Goal: Use online tool/utility: Utilize a website feature to perform a specific function

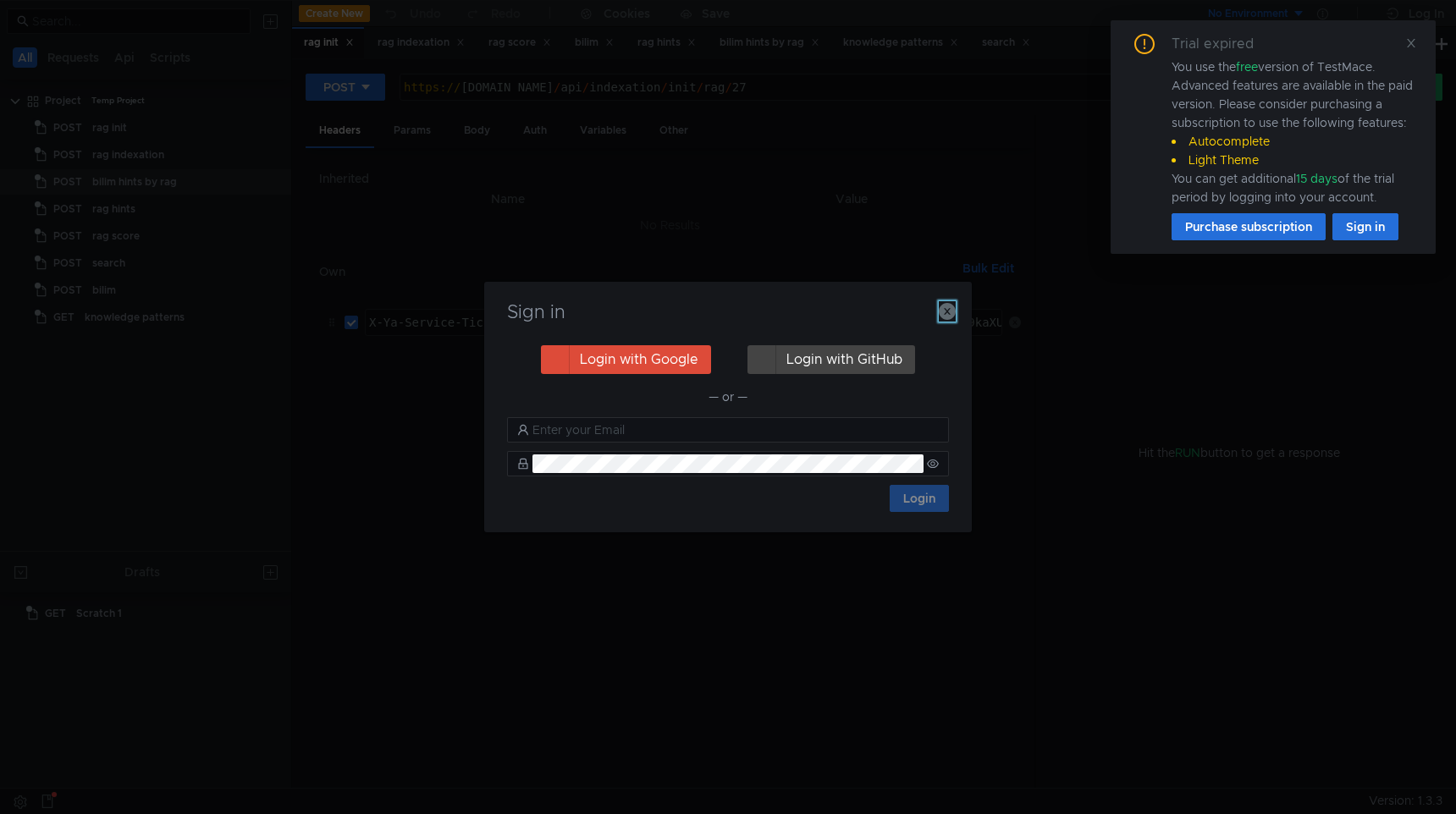
click at [947, 305] on icon "button" at bounding box center [947, 311] width 17 height 17
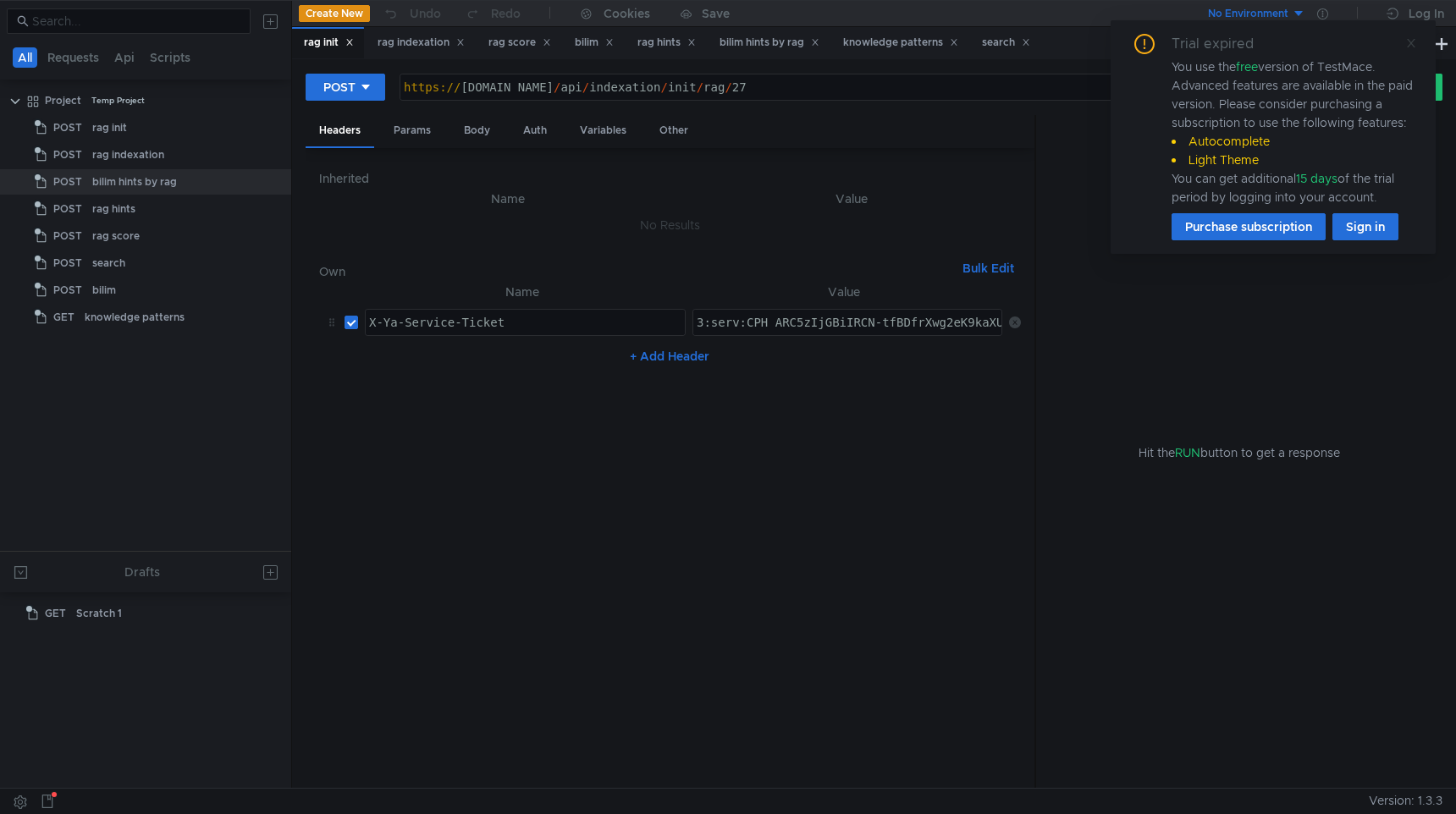
click at [1409, 48] on icon at bounding box center [1411, 43] width 12 height 12
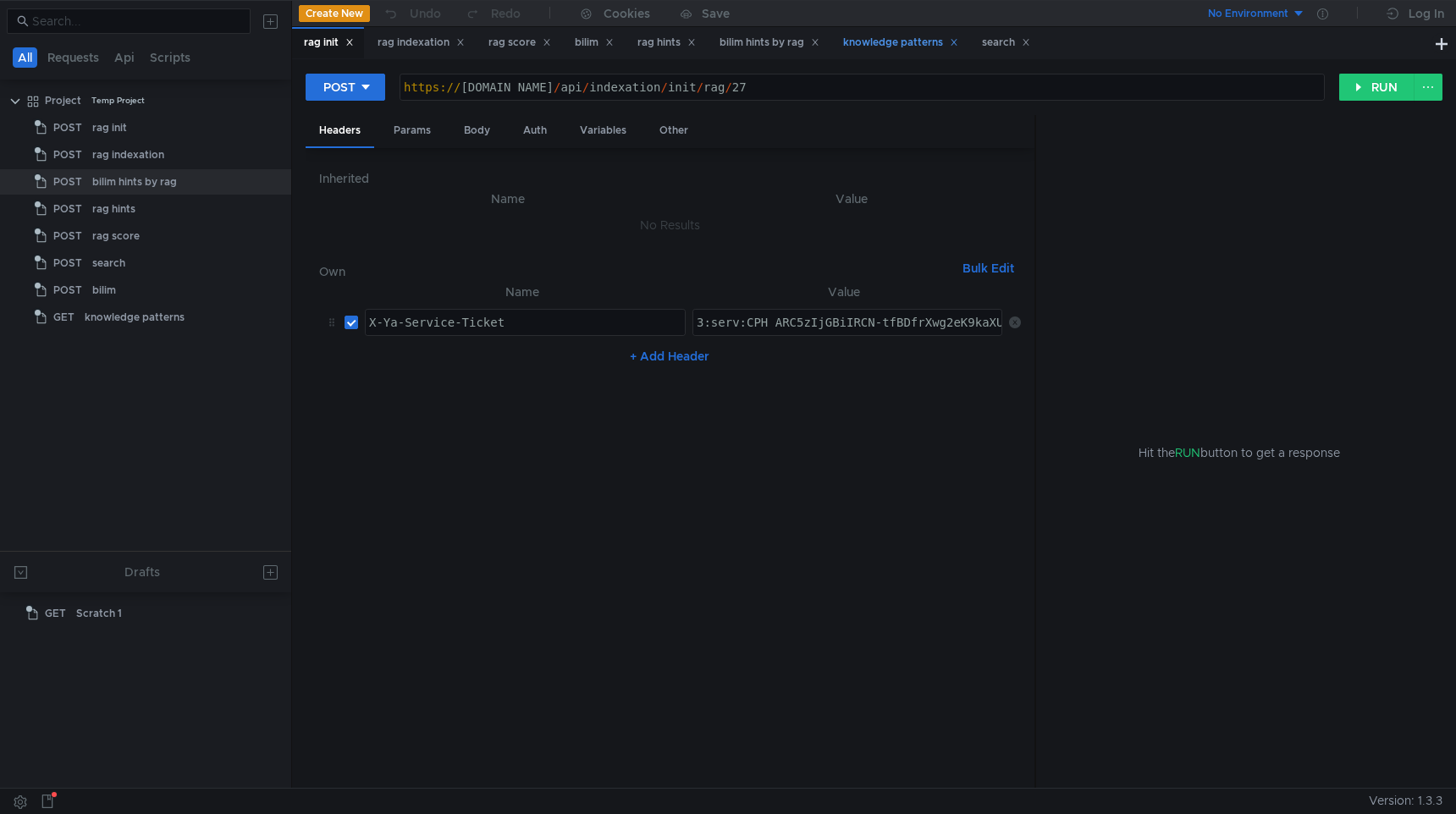
click at [885, 39] on div "knowledge patterns" at bounding box center [900, 43] width 115 height 18
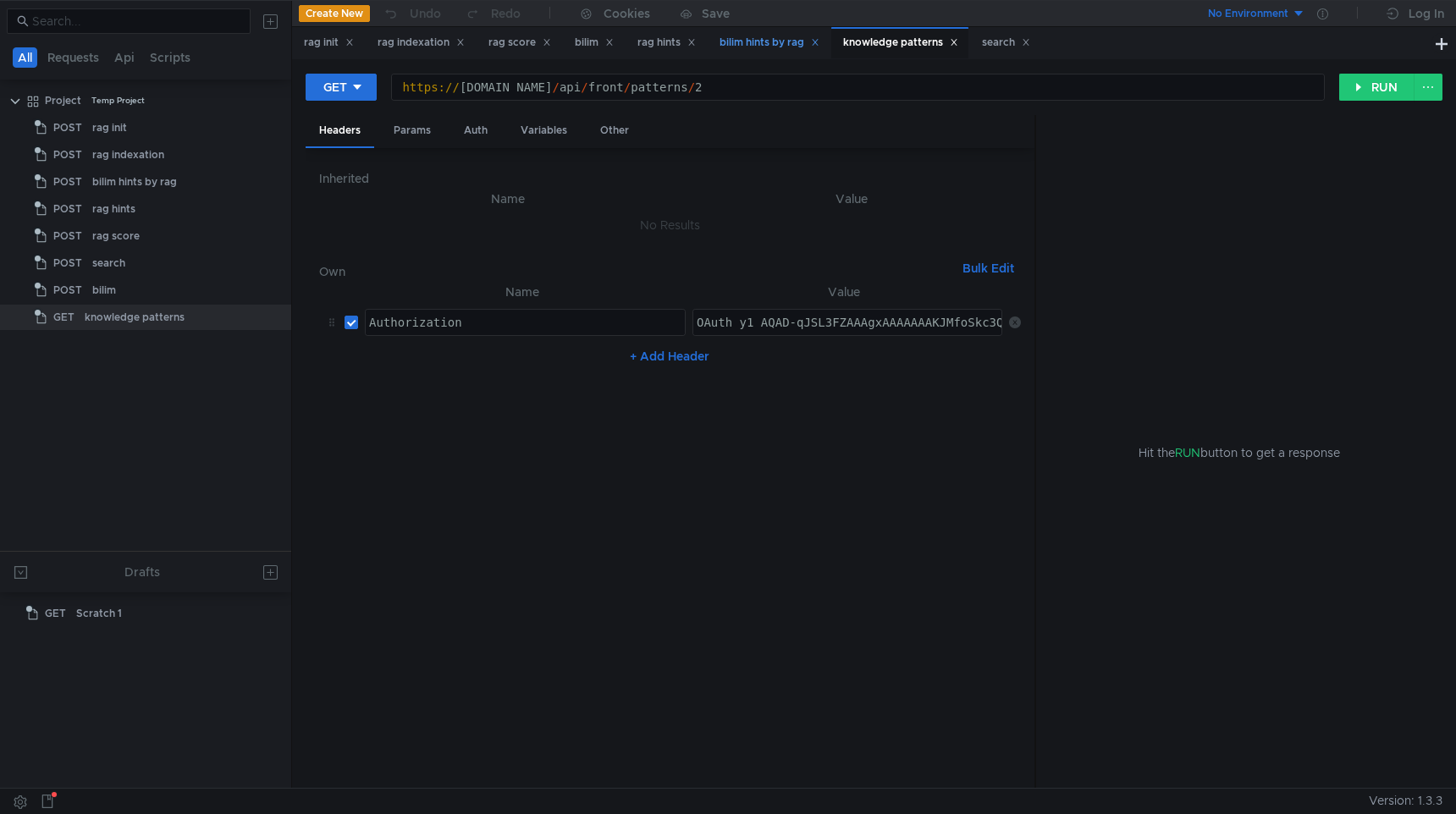
click at [771, 44] on div "bilim hints by rag" at bounding box center [770, 43] width 100 height 18
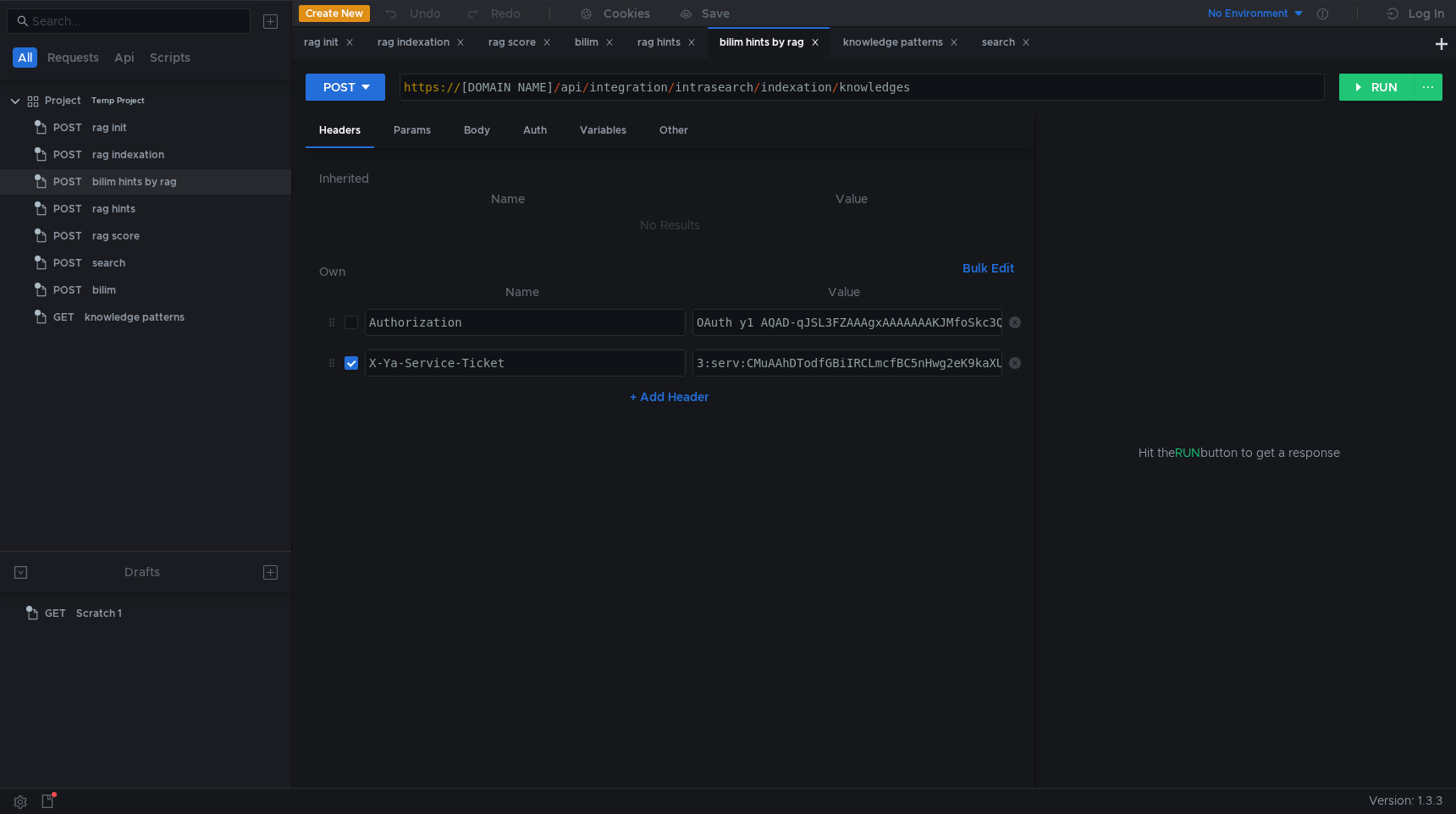
click at [988, 86] on div "https:// [DOMAIN_NAME] / api / integration / intrasearch / indexation / knowled…" at bounding box center [862, 101] width 924 height 41
paste textarea "cluster-titl"
type textarea "[URL][DOMAIN_NAME]"
click at [764, 380] on td "3:serv:CMuAAhDTodfGBiIRCLmcfBC5nHwg2eK9kaXU_gE:Hm6khe3rTQvC-eFITTtc-jqSY8a-ZZ6P…" at bounding box center [844, 363] width 317 height 41
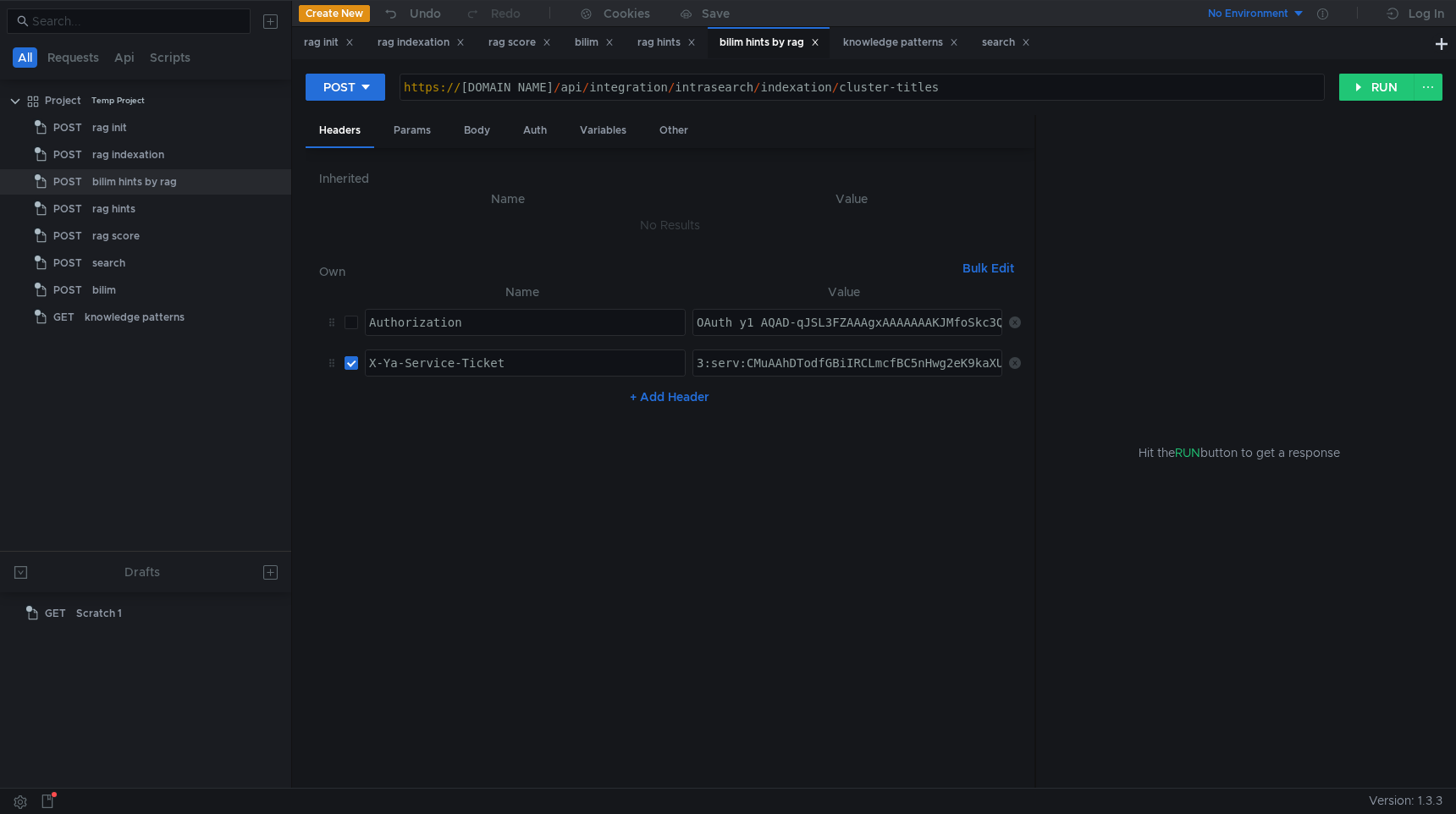
paste textarea "O-AAhDd_fXGBiIRCLmcfBC5nHwg2eK9kaXU_gE:EVf4ec6YkCCghWoqzg3o2P7yhW68wWnJN5EKcPhV…"
type textarea "3:serv:CO-AAhDd_fXGBiIRCLmcfBC5nHwg2eK9kaXU_gE:EVf4ec6YkCCghWoqzg3o2P7yhW68wWnJ…"
click at [767, 488] on nz-table "Name Value Authorization הההההההההההההההההההההההההההההההההההההההההההההההההההההה…" at bounding box center [669, 528] width 702 height 493
click at [474, 130] on div "Body" at bounding box center [476, 130] width 53 height 32
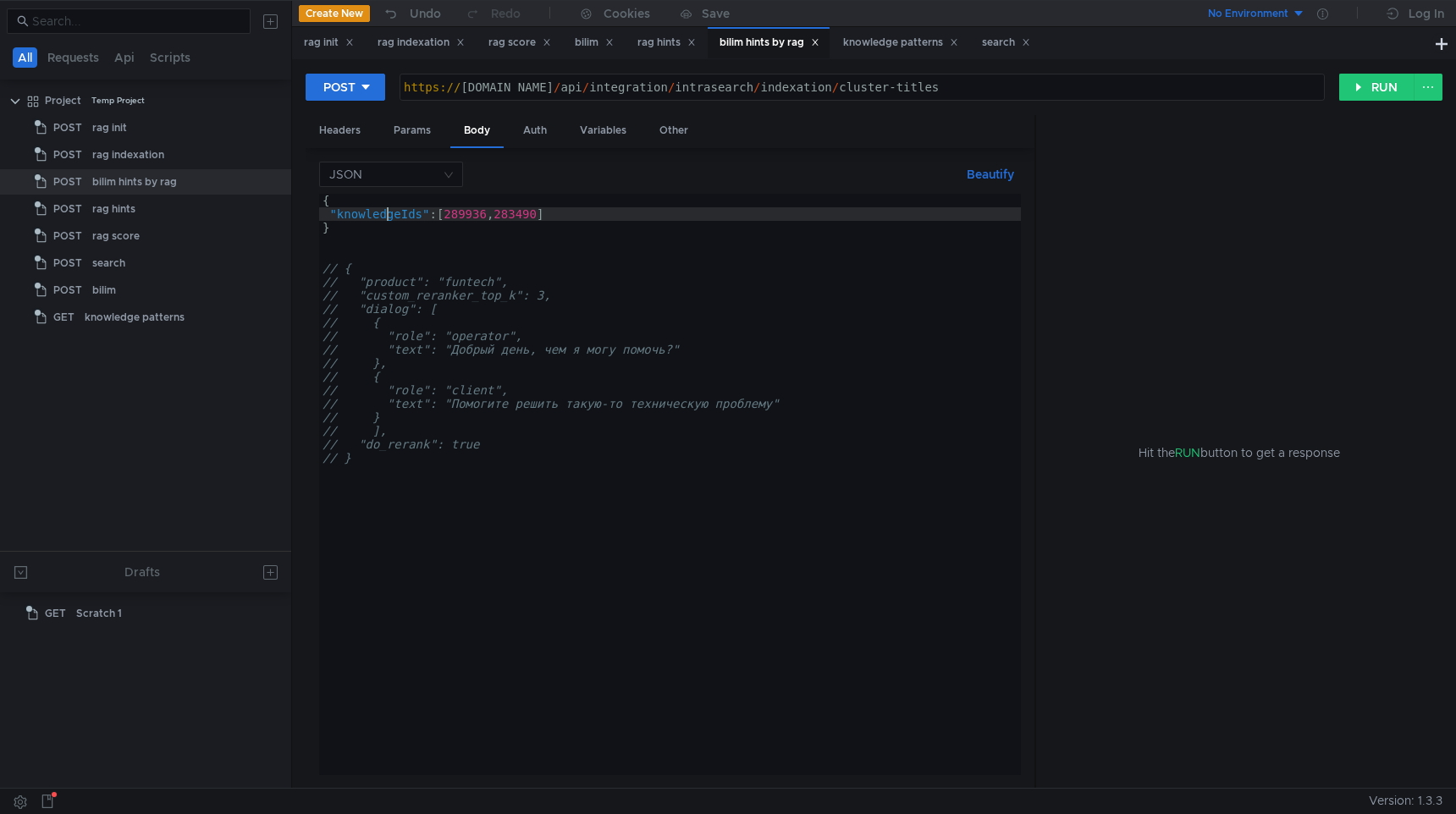
click at [388, 217] on div "{ "knowledgeIds" : [ 289936 , 283490 ] } // { // "product": "funtech", // "cust…" at bounding box center [669, 498] width 702 height 608
click at [495, 228] on div "{ "clusterIds" : [ 289936 , 283490 ] } // { // "product": "funtech", // "custom…" at bounding box center [669, 498] width 702 height 608
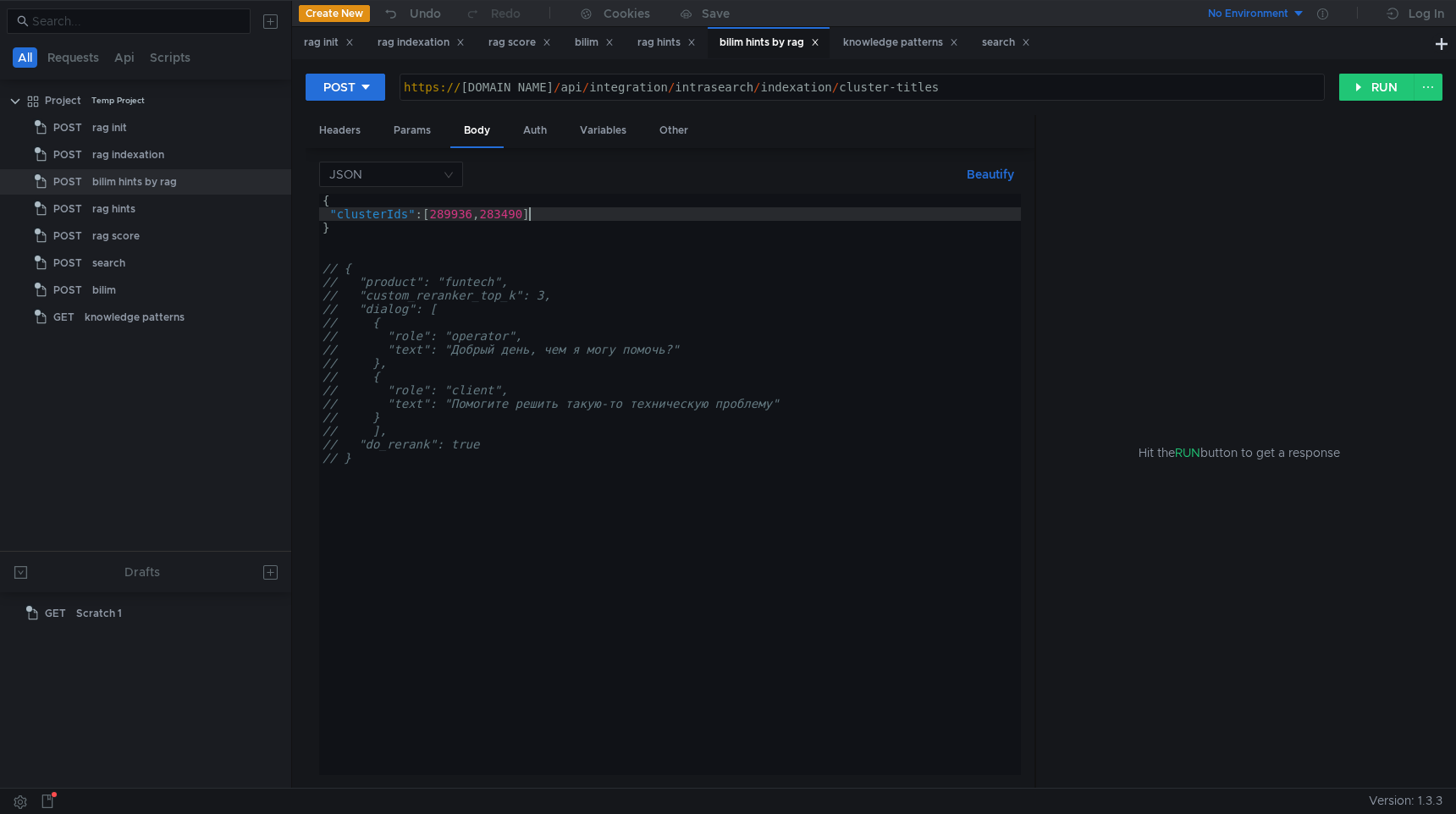
click at [529, 215] on div "{ "clusterIds" : [ 289936 , 283490 ] } // { // "product": "funtech", // "custom…" at bounding box center [669, 498] width 702 height 608
drag, startPoint x: 538, startPoint y: 215, endPoint x: 436, endPoint y: 215, distance: 102.0
click at [436, 215] on div "{ "clusterIds" : [ 289936 , 283490 ] } // { // "product": "funtech", // "custom…" at bounding box center [669, 498] width 702 height 608
click at [1372, 78] on button "RUN" at bounding box center [1376, 87] width 75 height 27
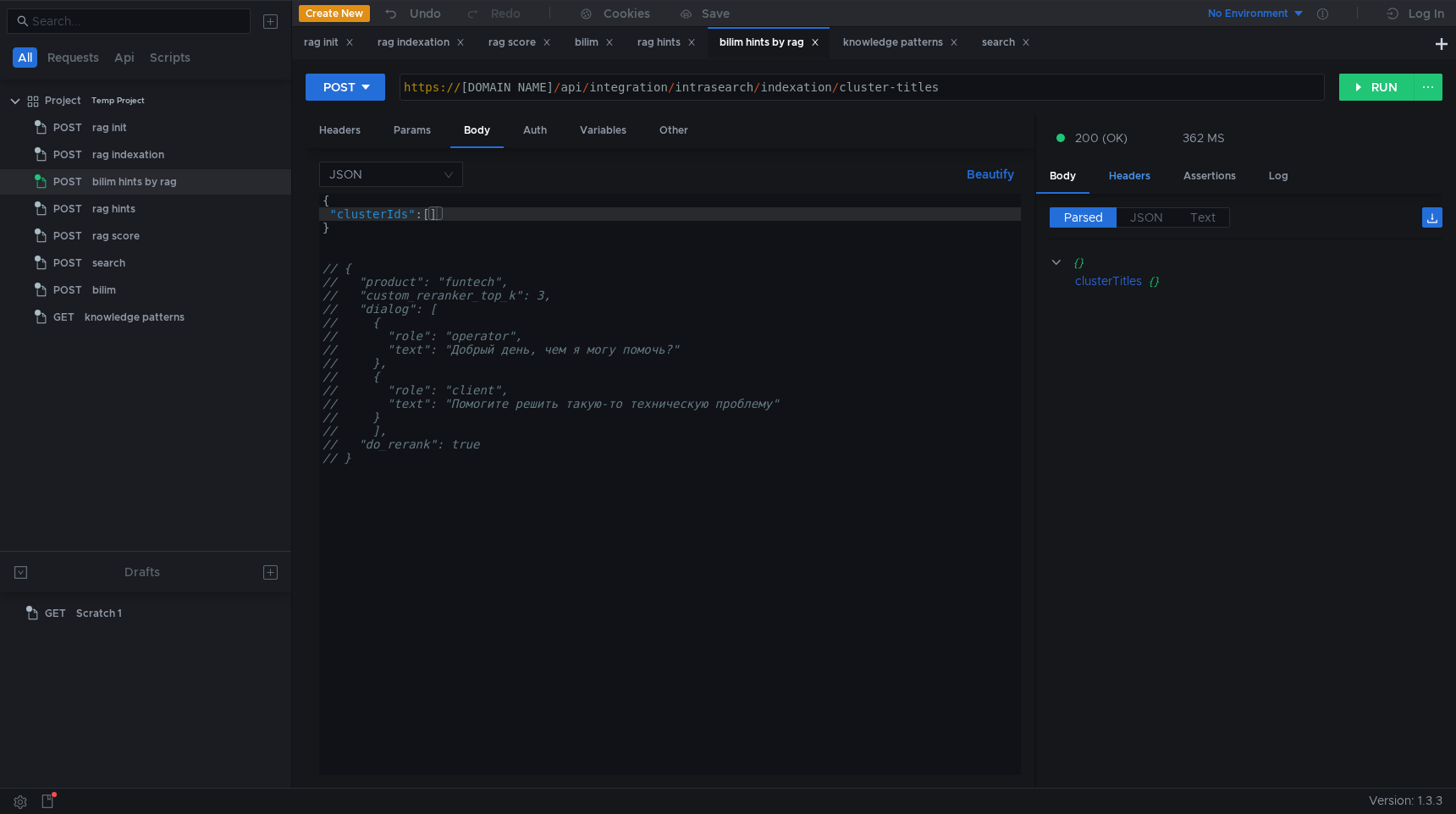
click at [1111, 172] on div "Headers" at bounding box center [1130, 177] width 69 height 32
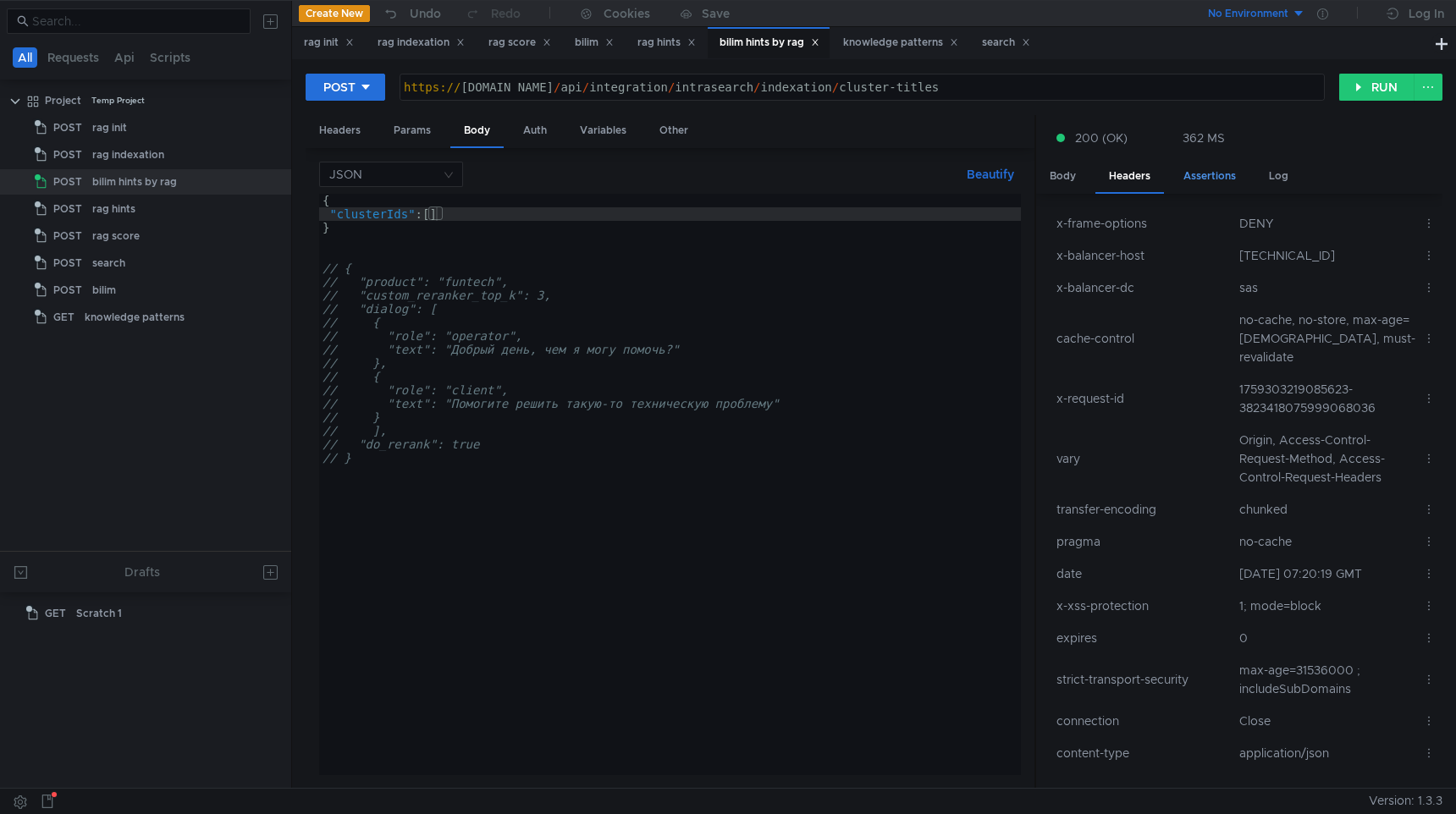
click at [1208, 177] on div "Assertions" at bounding box center [1210, 177] width 80 height 32
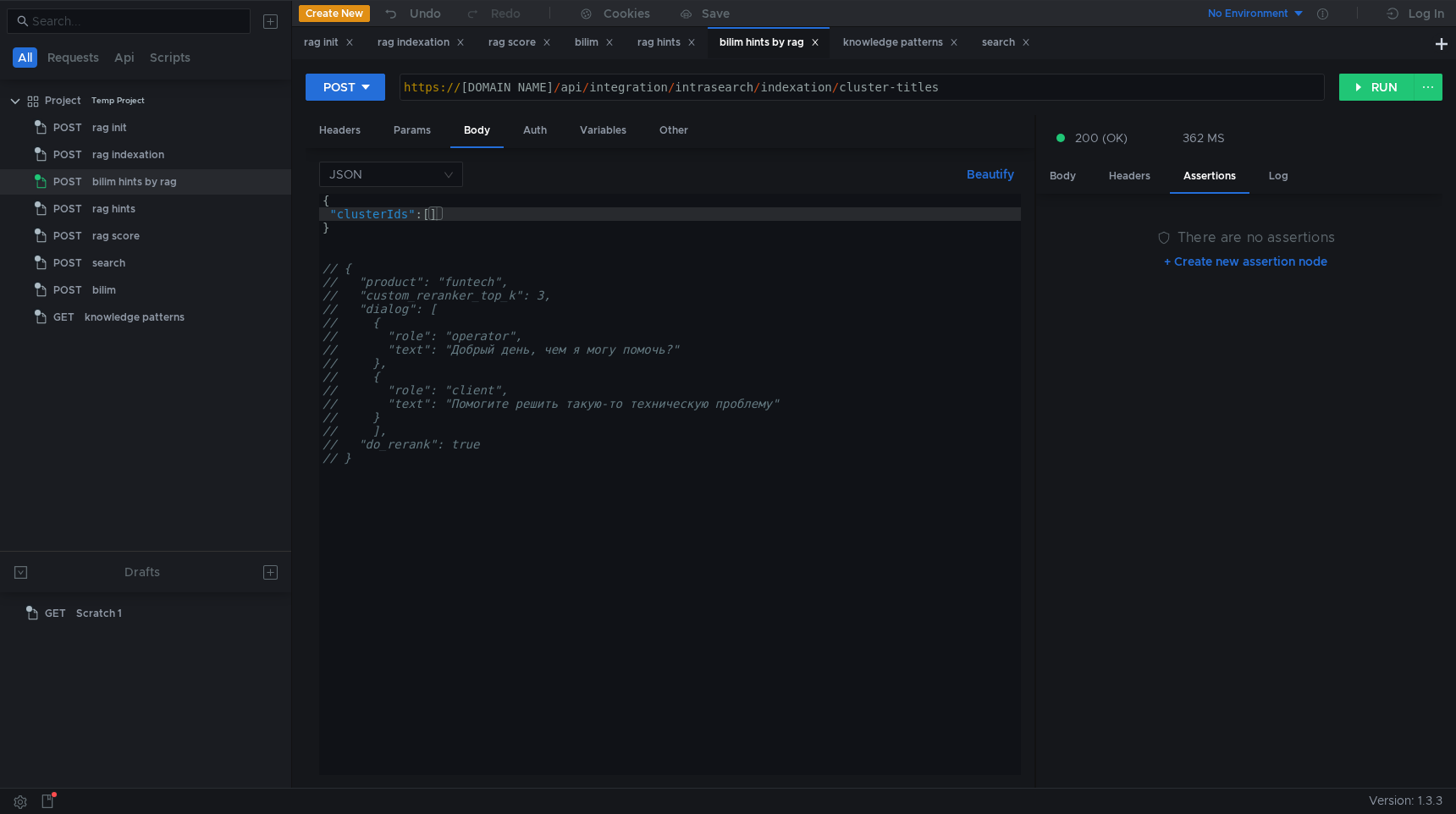
click at [435, 211] on div "{ "clusterIds" : [ ] } // { // "product": "funtech", // "custom_reranker_top_k"…" at bounding box center [669, 498] width 702 height 608
type textarea ""clusterIds": [1,2,3]"
click at [1393, 97] on button "RUN" at bounding box center [1376, 87] width 75 height 27
click at [1119, 187] on div "Headers" at bounding box center [1130, 177] width 69 height 32
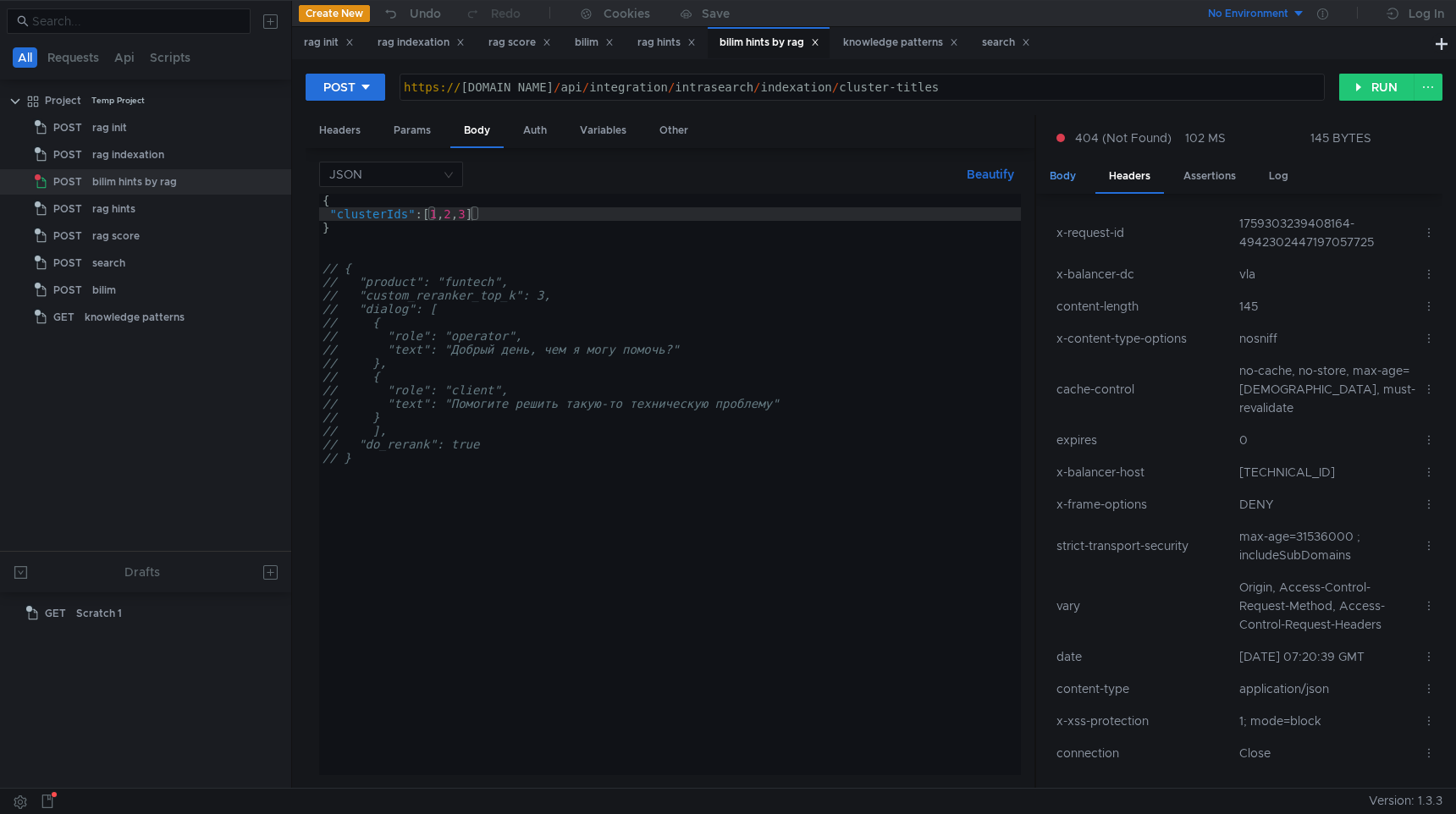
click at [1069, 177] on div "Body" at bounding box center [1062, 177] width 53 height 32
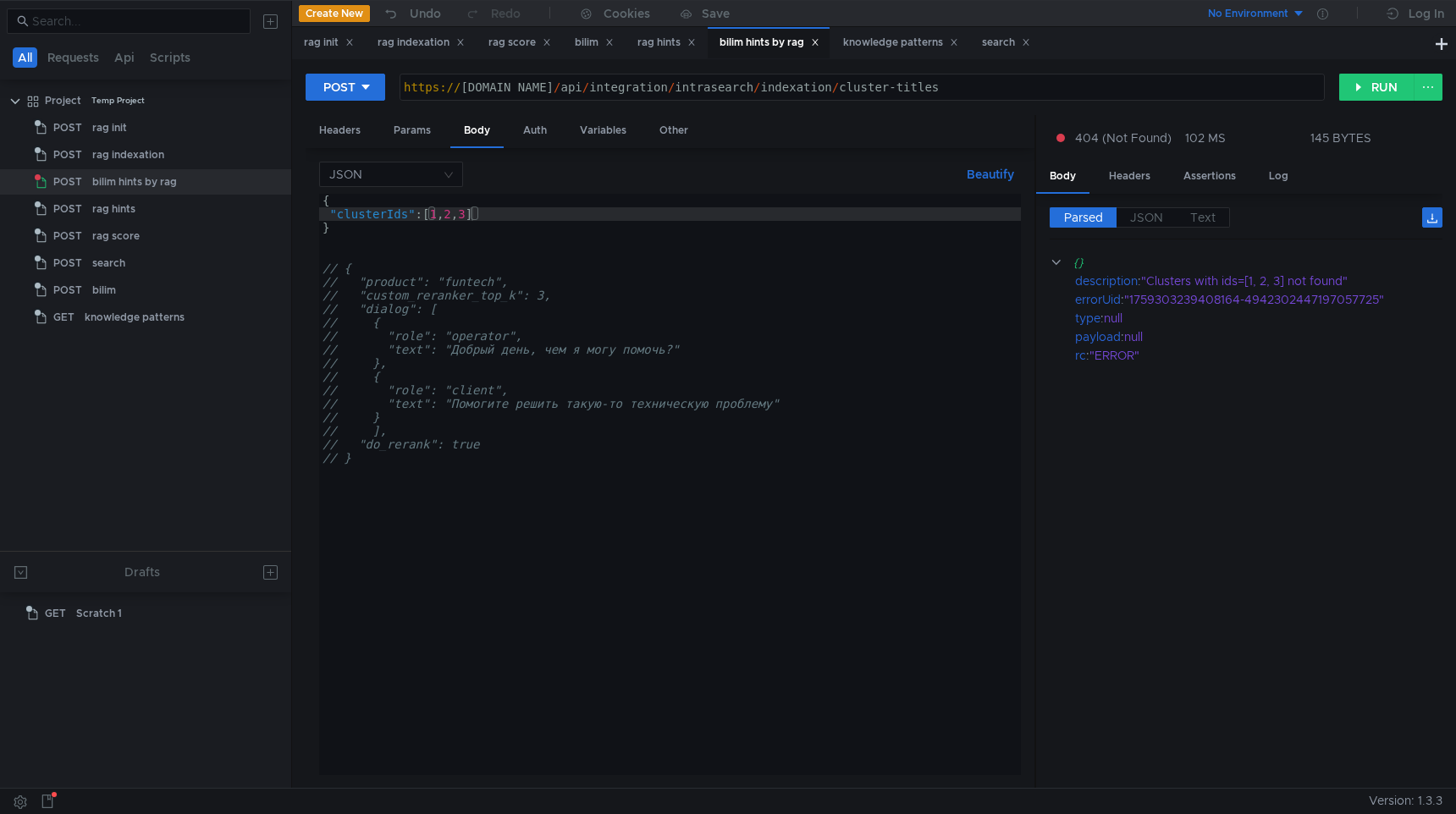
scroll to position [0, 10]
